Goal: Information Seeking & Learning: Find contact information

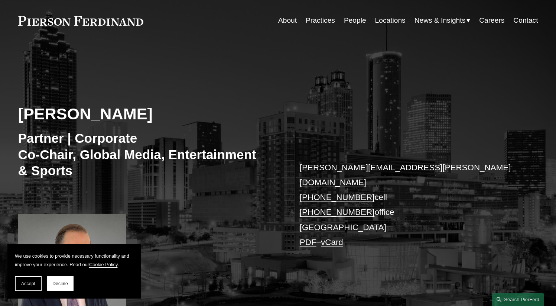
scroll to position [23, 0]
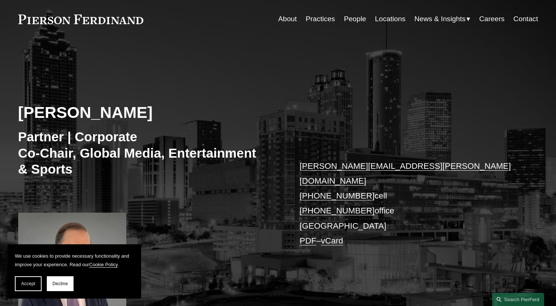
click at [356, 20] on link "People" at bounding box center [355, 19] width 22 height 14
